Goal: Task Accomplishment & Management: Complete application form

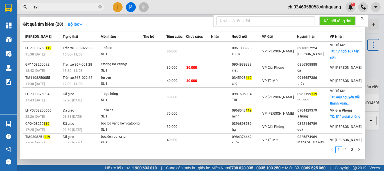
drag, startPoint x: 44, startPoint y: 5, endPoint x: 25, endPoint y: 5, distance: 18.8
click at [25, 5] on span "119" at bounding box center [62, 7] width 84 height 8
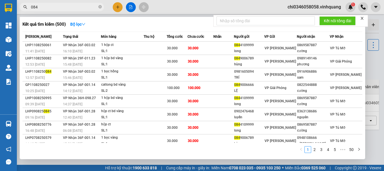
drag, startPoint x: 44, startPoint y: 6, endPoint x: 26, endPoint y: 6, distance: 18.3
click at [26, 6] on div "084" at bounding box center [55, 7] width 110 height 8
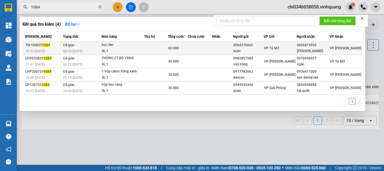
type input "1084"
click at [56, 47] on div "TM100825 1084" at bounding box center [43, 45] width 36 height 6
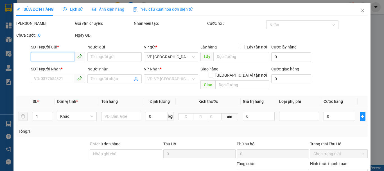
type input "0984376662"
type input "xuân"
type input "0826874969"
type input "[PERSON_NAME]"
type input "60.000"
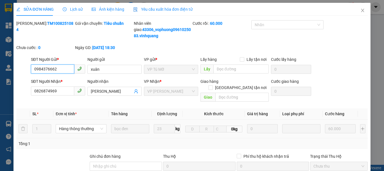
scroll to position [56, 0]
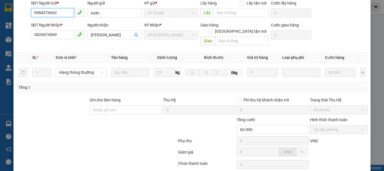
click at [335, 125] on span "Tại văn phòng" at bounding box center [339, 129] width 51 height 8
drag, startPoint x: 335, startPoint y: 125, endPoint x: 341, endPoint y: 122, distance: 6.5
click at [335, 125] on span "Tại văn phòng" at bounding box center [339, 129] width 51 height 8
click at [343, 125] on span "Tại văn phòng" at bounding box center [339, 129] width 51 height 8
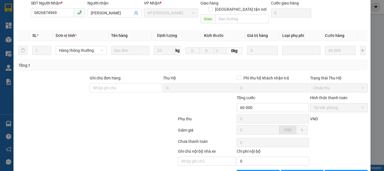
scroll to position [84, 0]
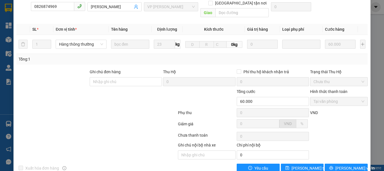
click at [359, 97] on span "Tại văn phòng" at bounding box center [339, 101] width 51 height 8
click at [358, 97] on span "Tại văn phòng" at bounding box center [339, 101] width 51 height 8
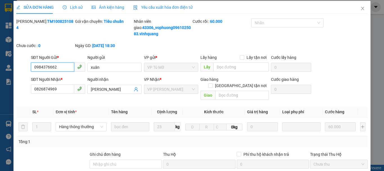
scroll to position [0, 0]
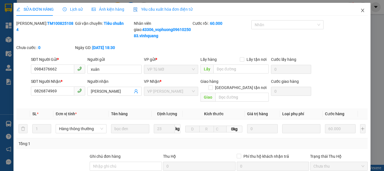
click at [361, 11] on icon "close" at bounding box center [363, 10] width 5 height 5
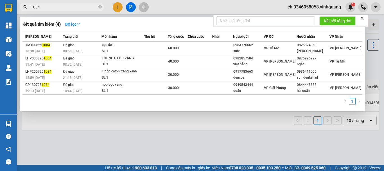
click at [44, 6] on input "1084" at bounding box center [64, 7] width 66 height 6
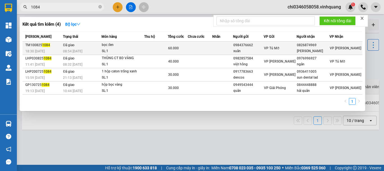
click at [156, 47] on td at bounding box center [156, 48] width 24 height 13
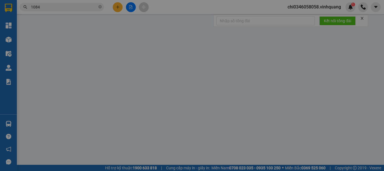
type input "0984376662"
type input "xuân"
type input "0826874969"
type input "[PERSON_NAME]"
type input "60.000"
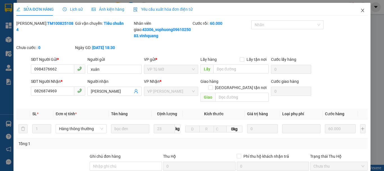
click at [361, 12] on icon "close" at bounding box center [363, 10] width 5 height 5
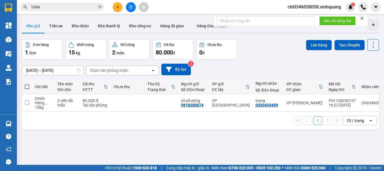
click at [48, 7] on input "1084" at bounding box center [64, 7] width 66 height 6
